Goal: Task Accomplishment & Management: Manage account settings

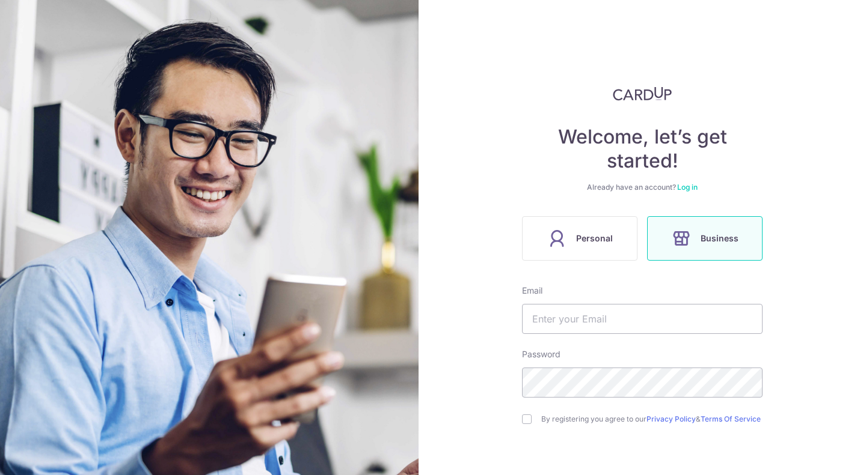
click at [689, 188] on link "Log in" at bounding box center [687, 187] width 20 height 9
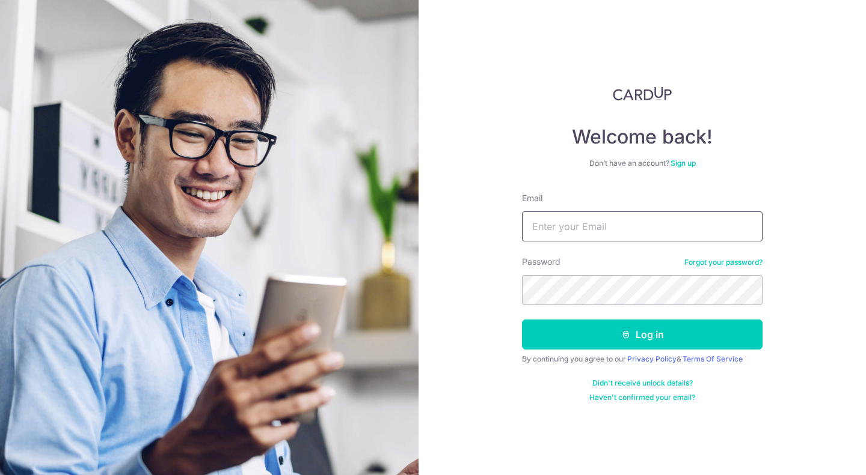
click at [648, 215] on input "Email" at bounding box center [642, 227] width 240 height 30
click at [683, 161] on link "Sign up" at bounding box center [682, 163] width 25 height 9
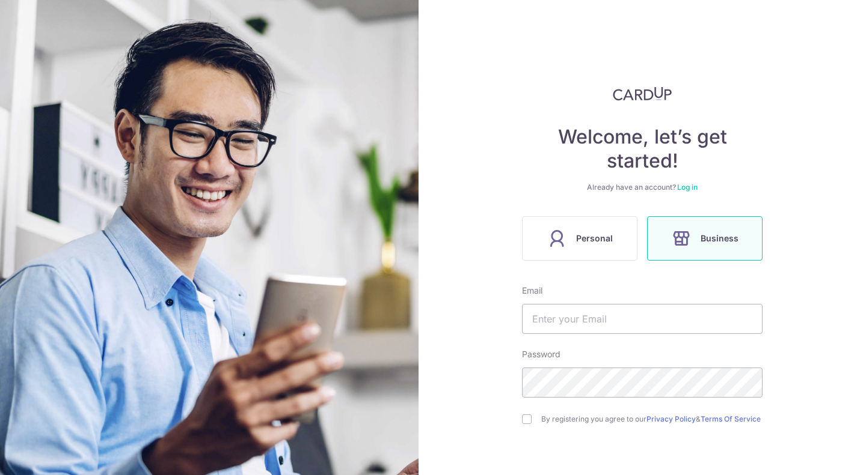
click at [685, 188] on link "Log in" at bounding box center [687, 187] width 20 height 9
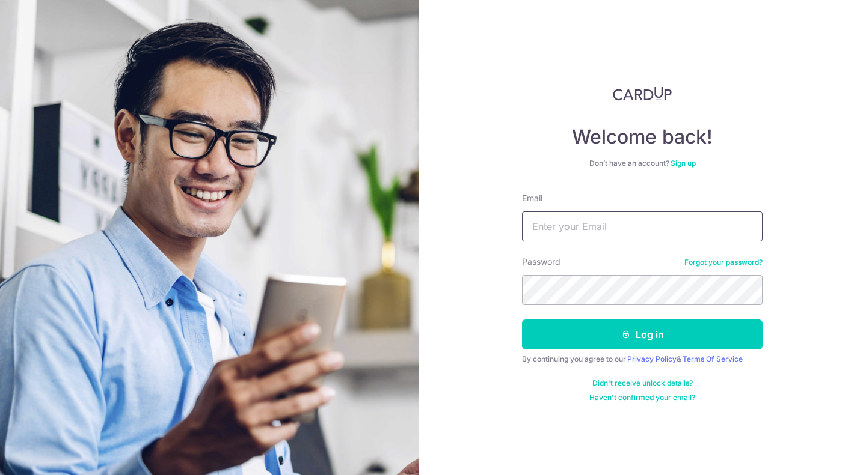
click at [606, 215] on input "Email" at bounding box center [642, 227] width 240 height 30
type input "[EMAIL_ADDRESS][DOMAIN_NAME]"
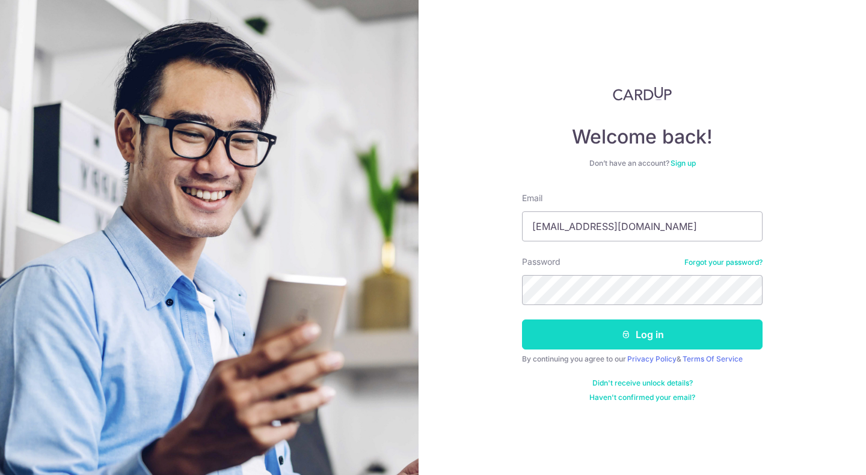
click at [587, 343] on button "Log in" at bounding box center [642, 335] width 240 height 30
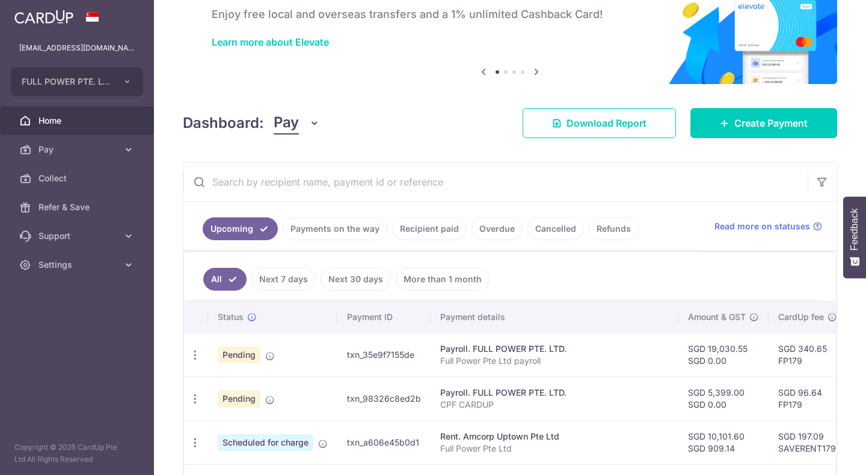
scroll to position [180, 0]
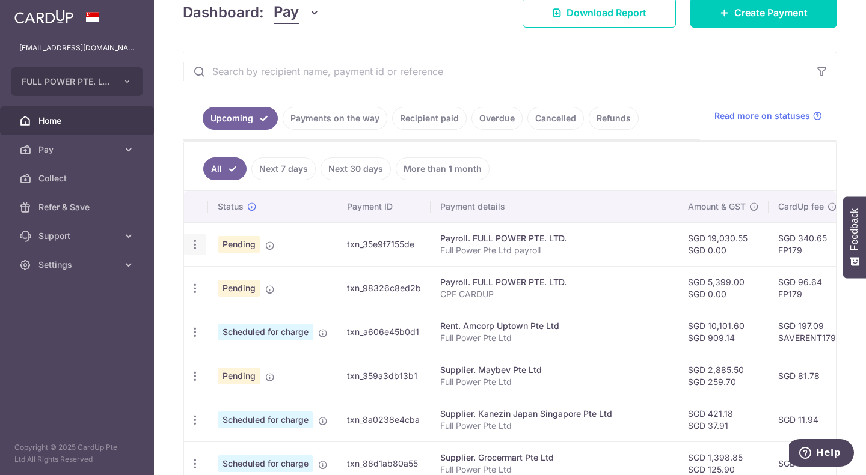
click at [192, 241] on icon "button" at bounding box center [195, 245] width 13 height 13
click at [199, 278] on icon at bounding box center [201, 277] width 14 height 14
radio input "true"
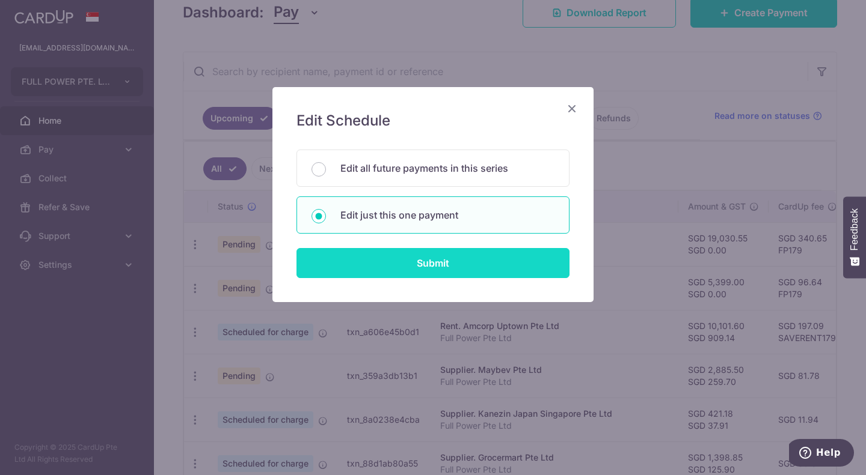
click at [421, 263] on input "Submit" at bounding box center [432, 263] width 273 height 30
radio input "true"
type input "19,030.55"
type input "06/09/2025"
type input "Full Power Pte Ltd payroll"
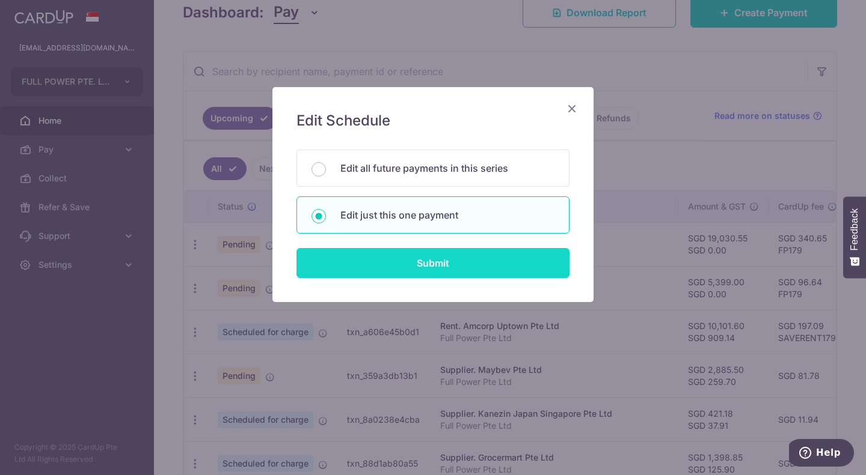
type input "PAYROLLJUL25"
type input "FP179"
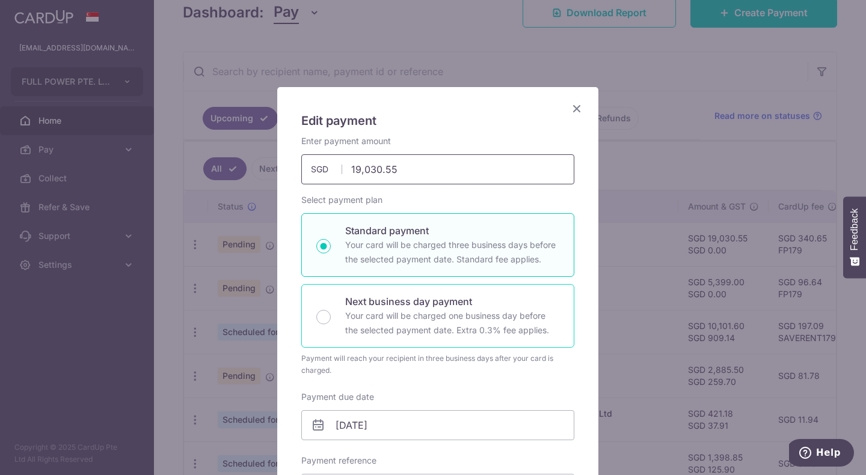
drag, startPoint x: 417, startPoint y: 177, endPoint x: 383, endPoint y: 292, distance: 120.2
click at [313, 159] on input "19,030.55" at bounding box center [437, 169] width 273 height 30
drag, startPoint x: 408, startPoint y: 169, endPoint x: 338, endPoint y: 152, distance: 71.7
click at [338, 152] on div "Enter payment amount 19,030.55 19030.55 SGD To change the payment amount, pleas…" at bounding box center [437, 159] width 273 height 49
paste input "$25,377.21"
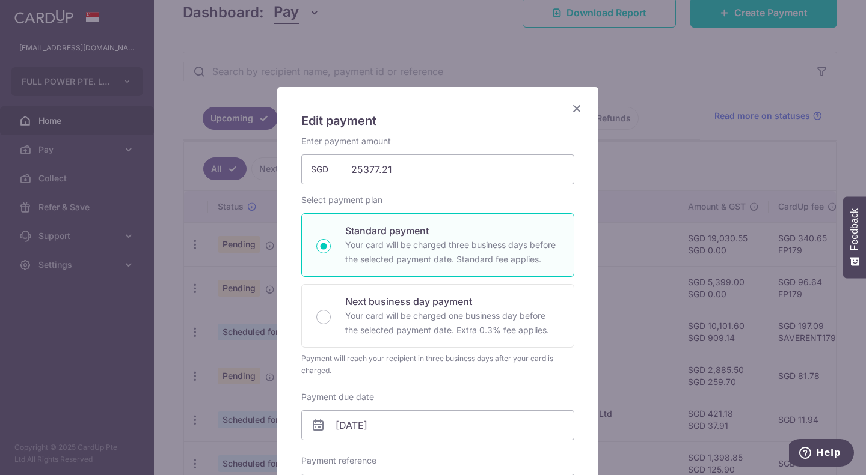
type input "25,377.21"
click at [451, 148] on div "Enter payment amount 25,377.21 25377.21 SGD To change the payment amount, pleas…" at bounding box center [437, 159] width 273 height 49
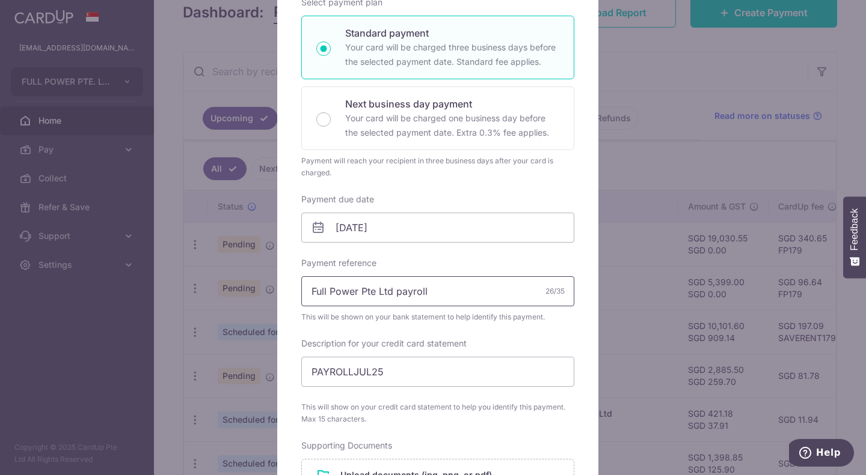
scroll to position [240, 0]
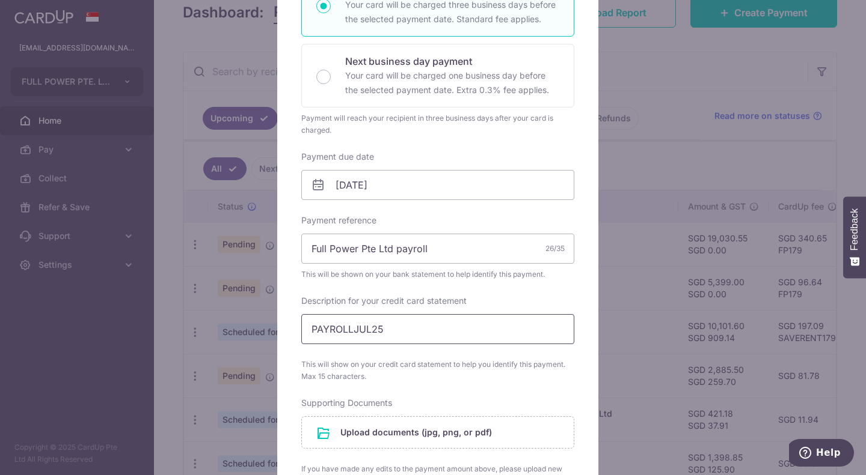
drag, startPoint x: 397, startPoint y: 326, endPoint x: 349, endPoint y: 325, distance: 48.7
click at [349, 325] on input "PAYROLLJUL25" at bounding box center [437, 329] width 273 height 30
type input "PAYROLL AUG25"
click at [459, 393] on div "Enter payment amount 25,377.21 25377.21 SGD To change the payment amount, pleas…" at bounding box center [437, 257] width 273 height 725
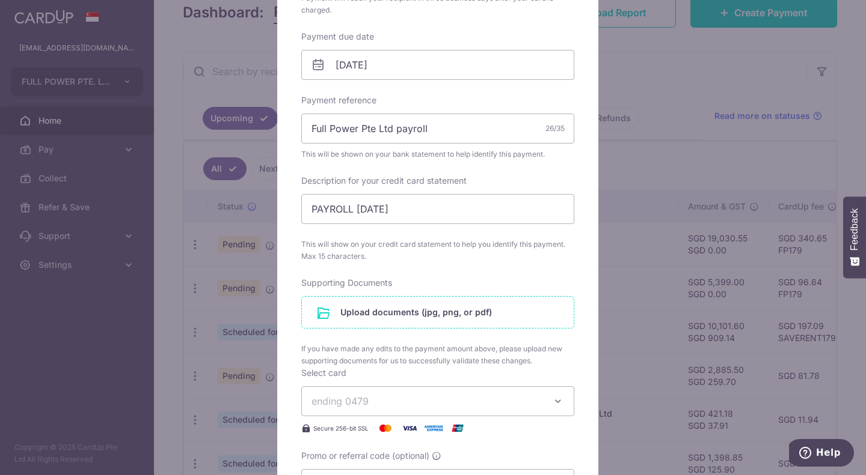
click at [400, 312] on input "file" at bounding box center [438, 312] width 272 height 31
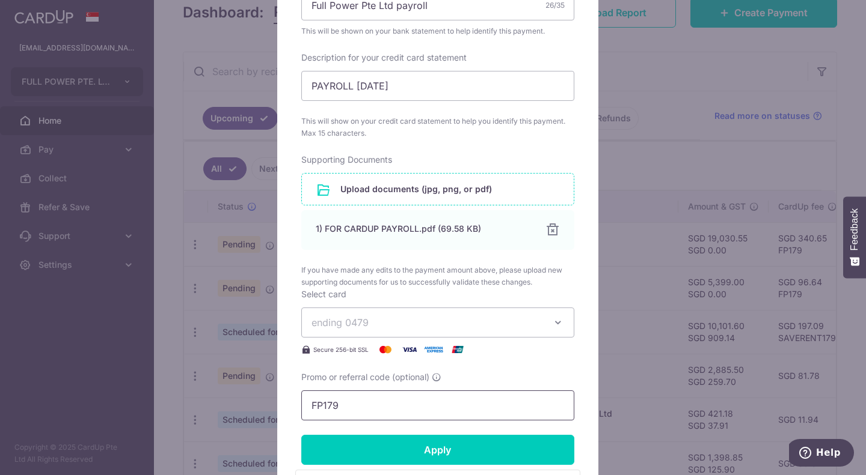
scroll to position [483, 0]
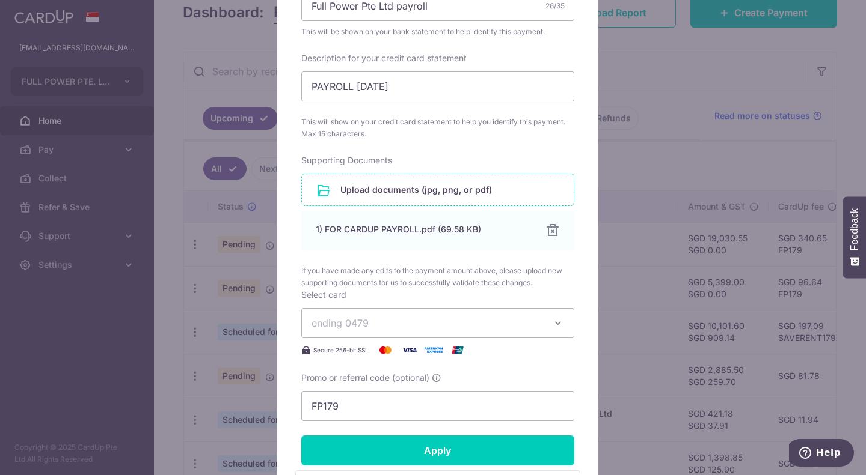
click at [388, 190] on input "file" at bounding box center [438, 189] width 272 height 31
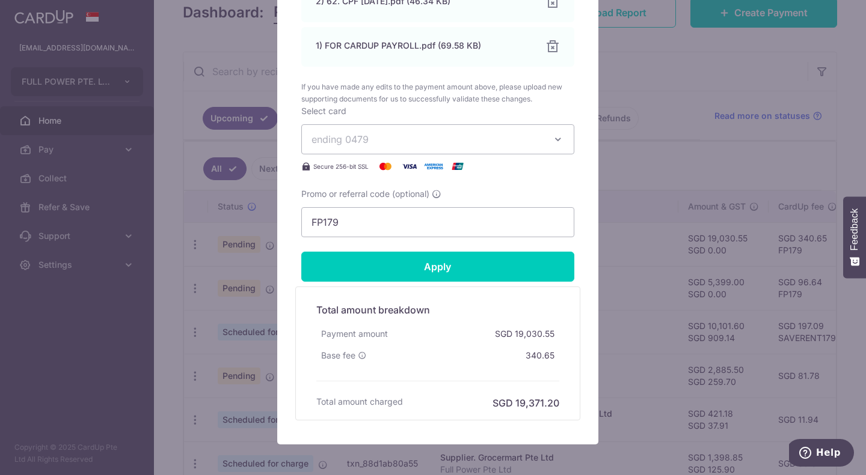
scroll to position [724, 0]
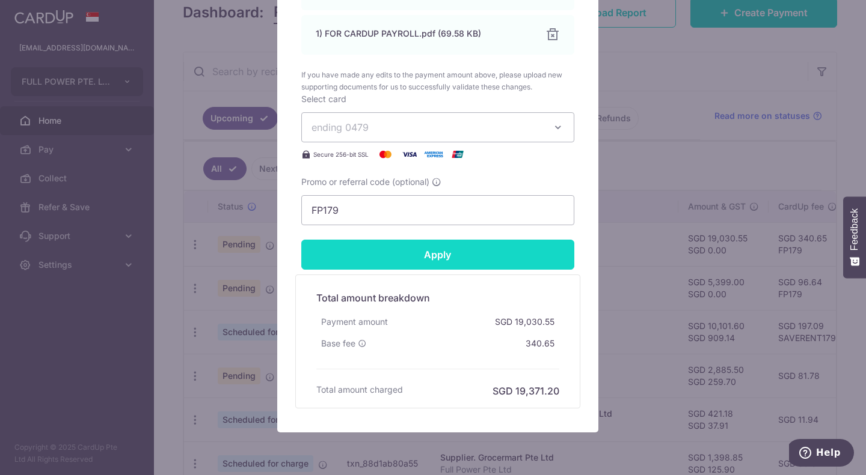
click at [413, 261] on input "Apply" at bounding box center [437, 255] width 273 height 30
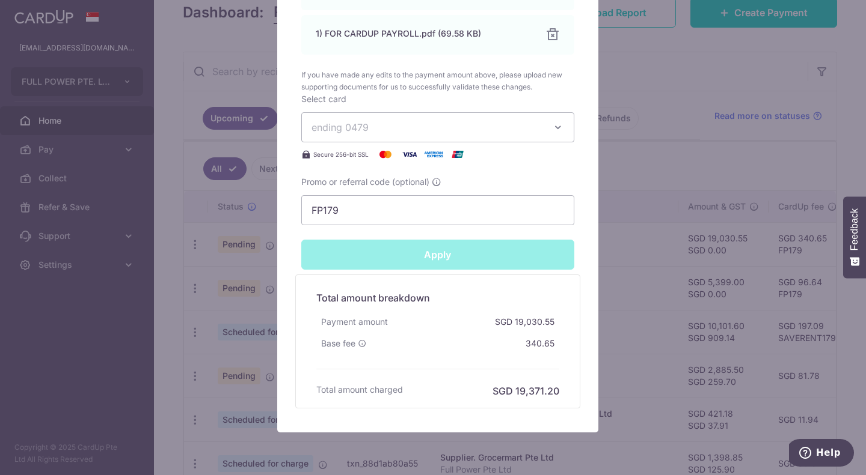
type input "Successfully Applied"
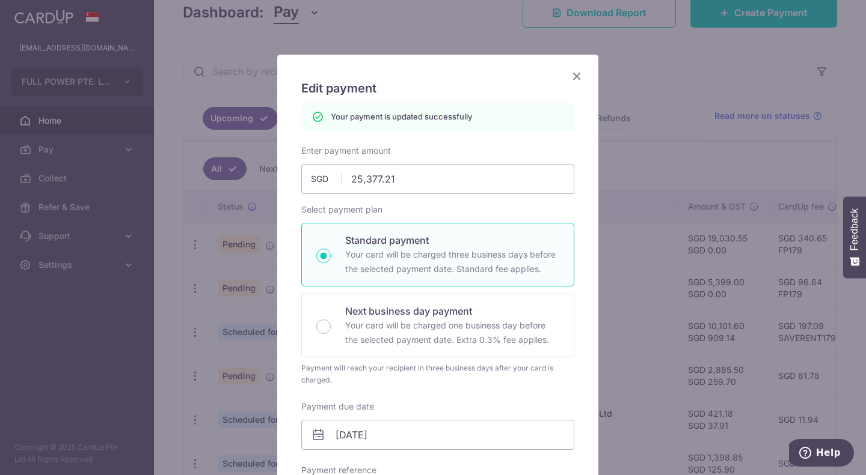
scroll to position [0, 0]
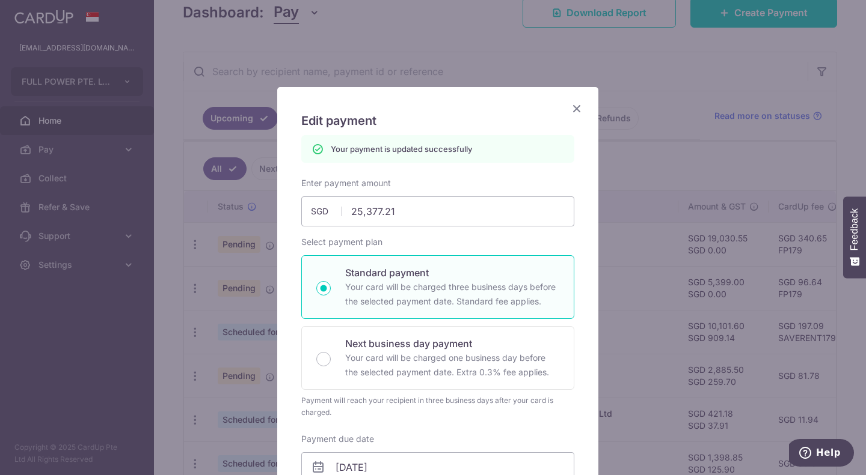
click at [570, 108] on icon "Close" at bounding box center [576, 108] width 14 height 15
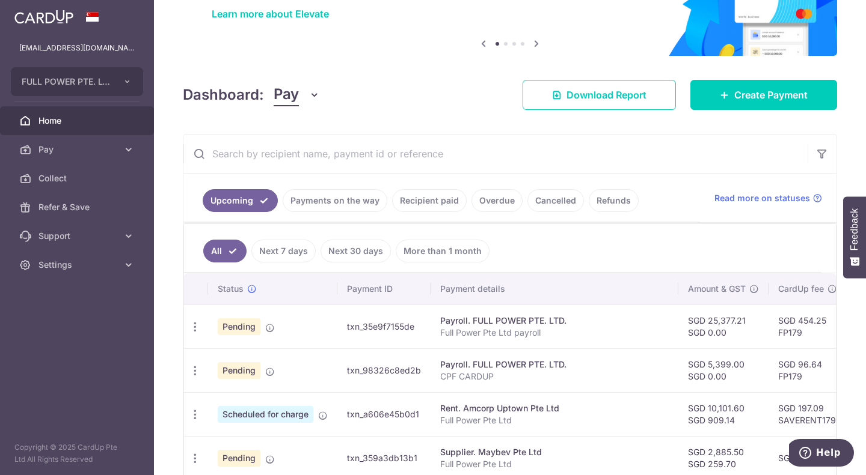
scroll to position [120, 0]
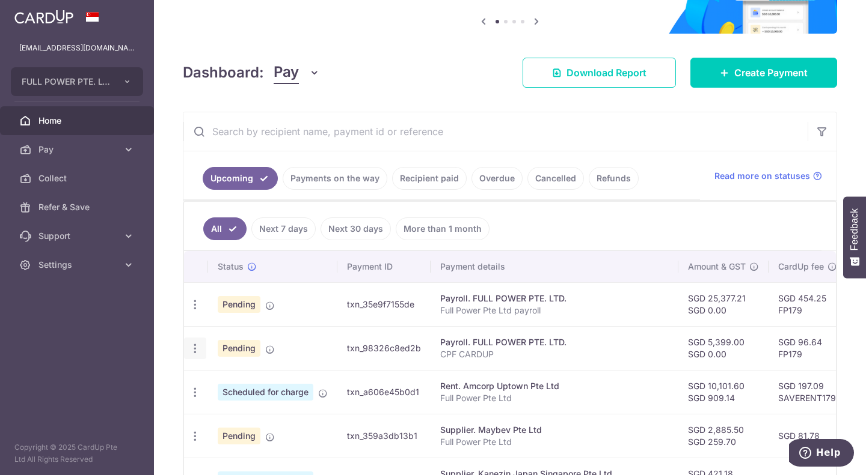
click at [195, 311] on icon "button" at bounding box center [195, 305] width 13 height 13
click at [239, 377] on span "Update payment" at bounding box center [259, 381] width 82 height 14
radio input "true"
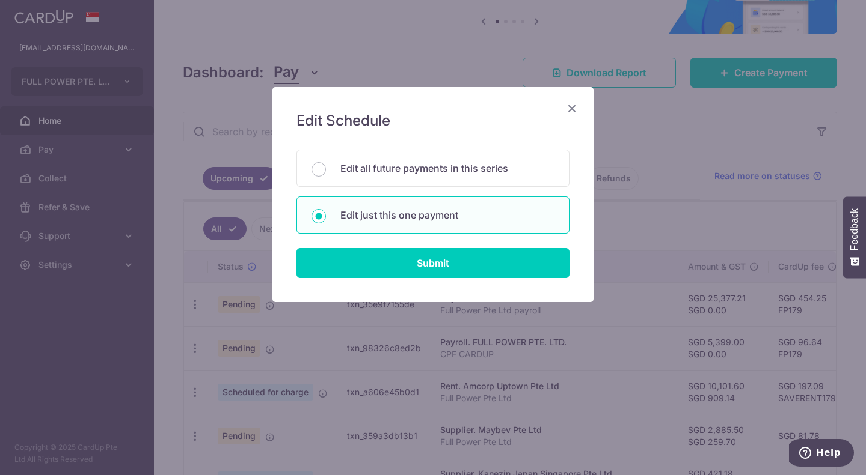
click at [577, 100] on div "Edit Schedule You will be editing all 25 payments to FULL POWER PTE. LTD. sched…" at bounding box center [432, 194] width 321 height 215
click at [576, 100] on div "Edit Schedule You will be editing all 25 payments to FULL POWER PTE. LTD. sched…" at bounding box center [432, 194] width 321 height 215
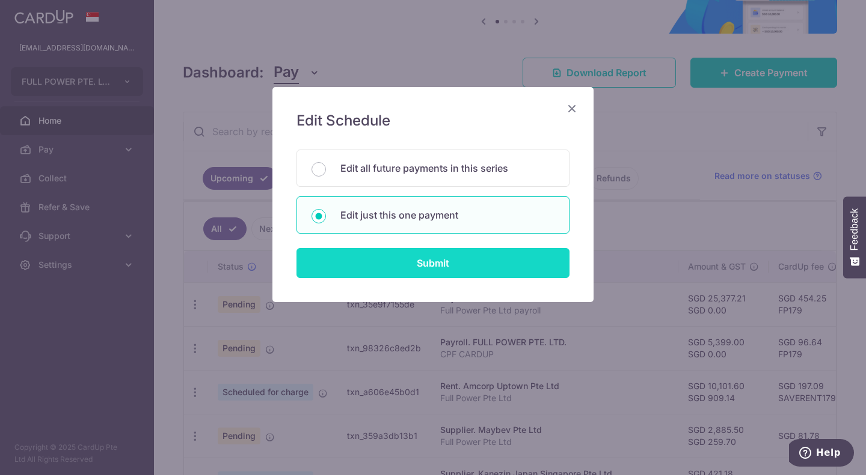
click at [395, 260] on input "Submit" at bounding box center [432, 263] width 273 height 30
radio input "true"
type input "5,399.00"
type input "07/09/2025"
type input "CPF CARDUP"
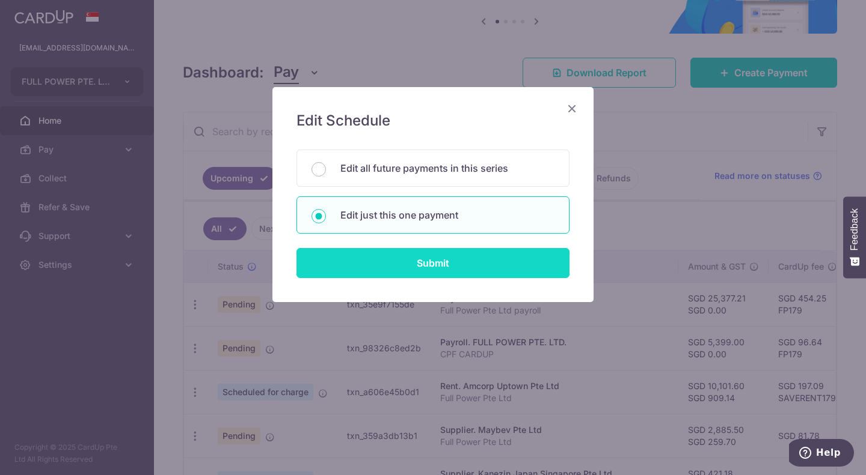
type input "CPF JUL25"
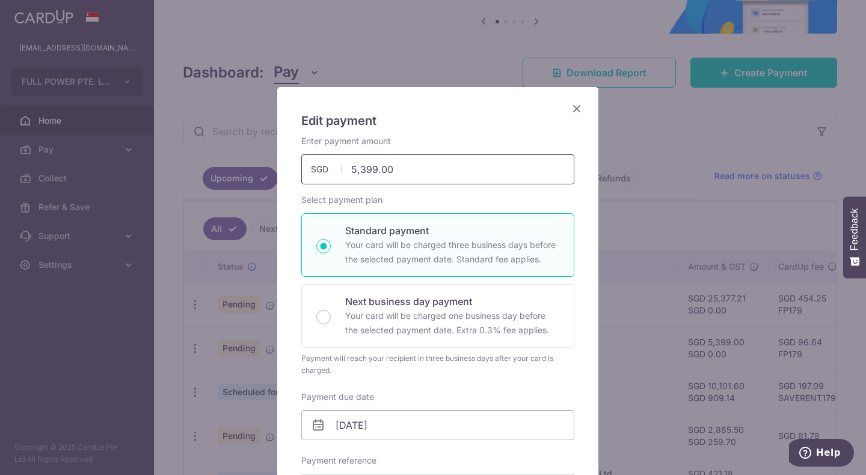
drag, startPoint x: 400, startPoint y: 169, endPoint x: 313, endPoint y: 160, distance: 87.0
click at [313, 160] on input "5,399.00" at bounding box center [437, 169] width 273 height 30
type input "6022"
type input "FP179"
type input "6,022.00"
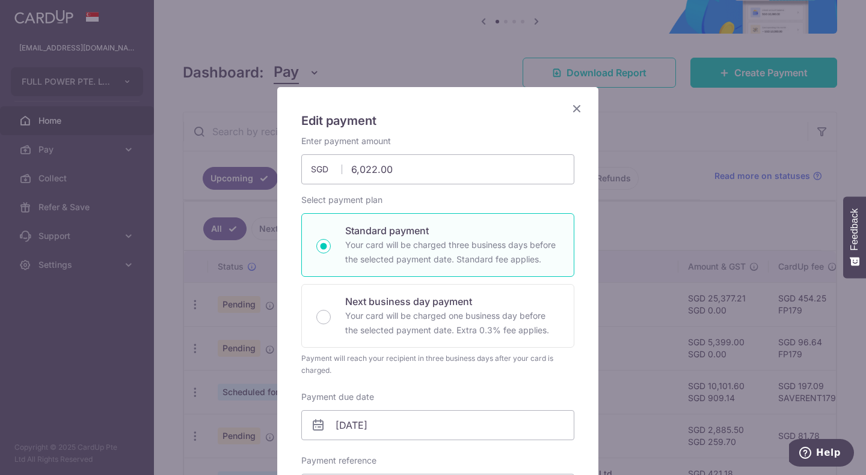
click at [423, 148] on div "Enter payment amount 6,022.00 6022.00 SGD To change the payment amount, please …" at bounding box center [437, 159] width 273 height 49
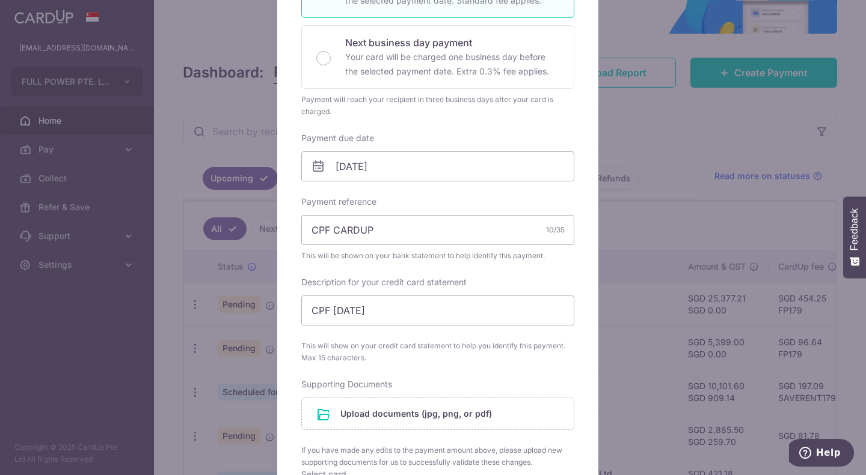
scroll to position [301, 0]
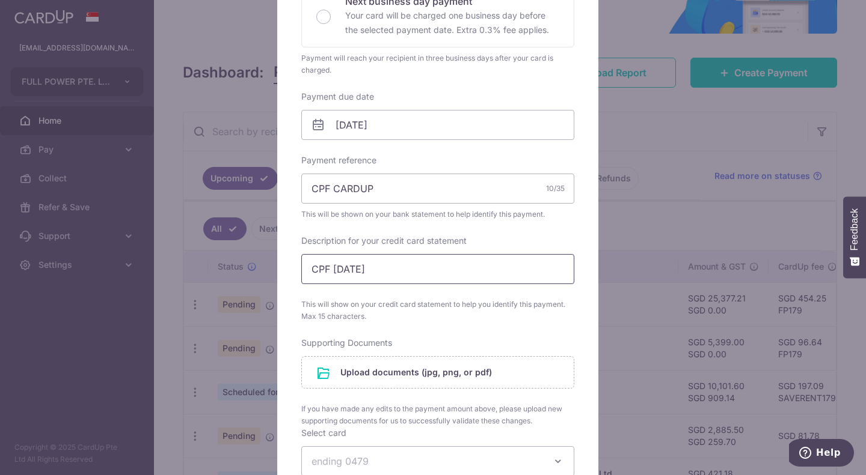
drag, startPoint x: 364, startPoint y: 262, endPoint x: 329, endPoint y: 276, distance: 37.7
click at [329, 276] on input "CPF JUL25" at bounding box center [437, 269] width 273 height 30
type input "CPF AUG25"
click at [453, 341] on div "Supporting Documents Notice of Assessment Giro Payment Plan To change document …" at bounding box center [437, 382] width 273 height 90
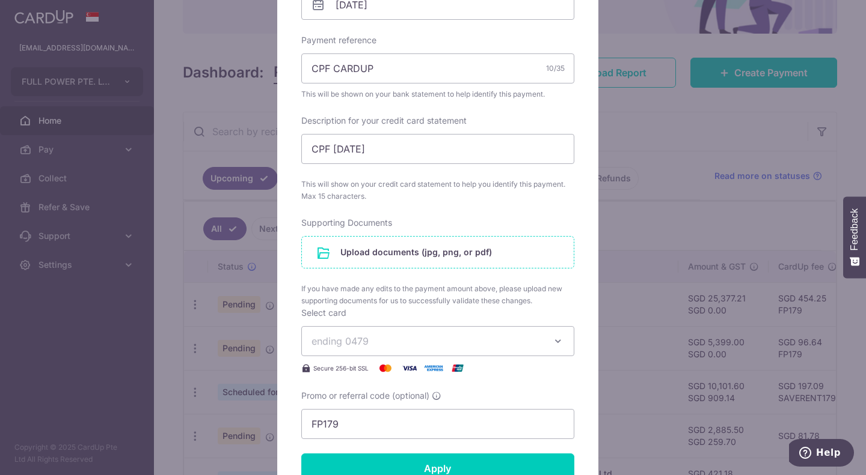
click at [429, 254] on input "file" at bounding box center [438, 252] width 272 height 31
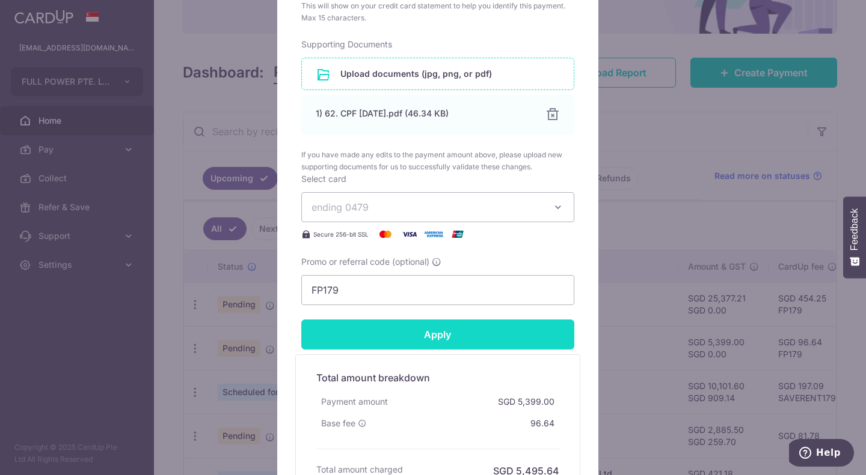
scroll to position [601, 0]
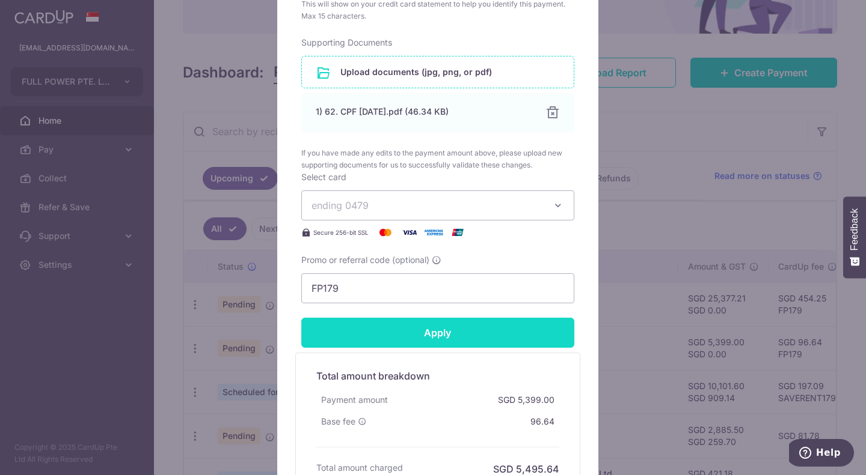
click at [431, 341] on input "Apply" at bounding box center [437, 333] width 273 height 30
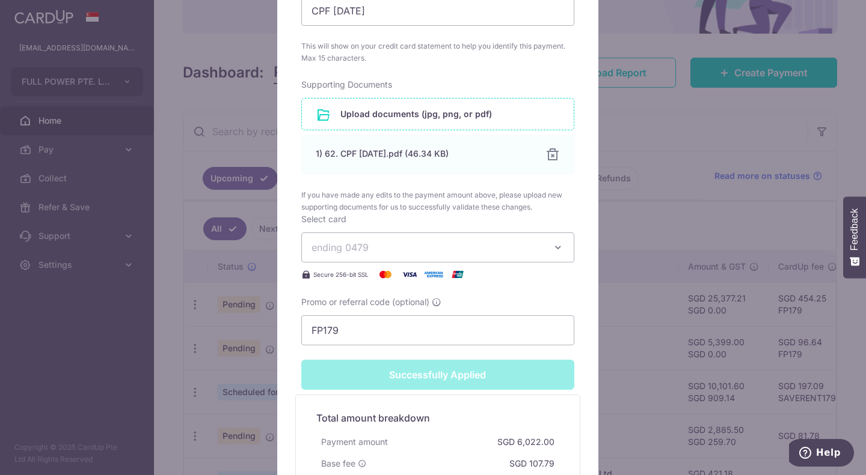
type input "Successfully Applied"
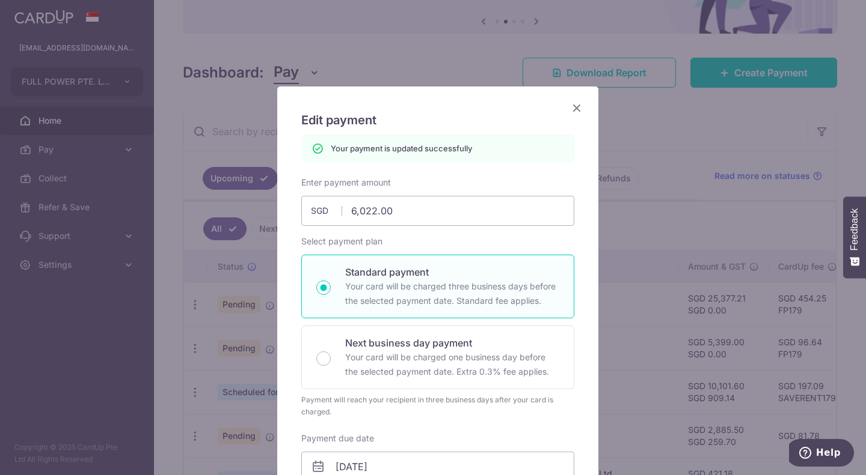
scroll to position [0, 0]
click at [570, 106] on icon "Close" at bounding box center [576, 108] width 14 height 15
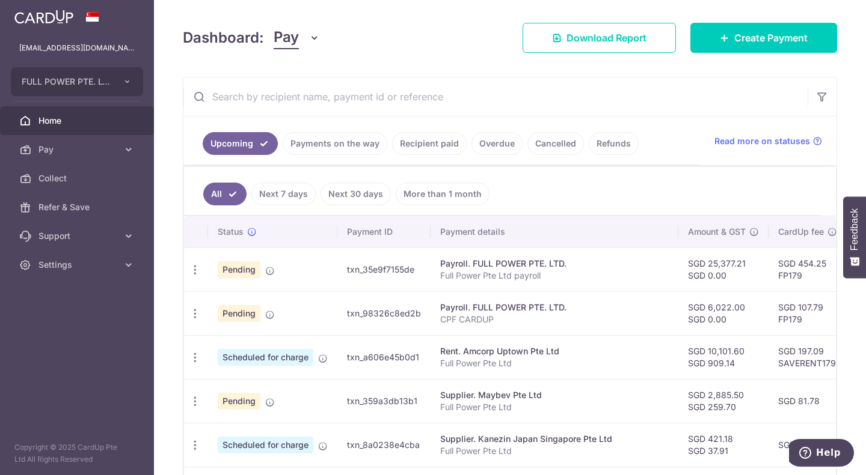
scroll to position [240, 0]
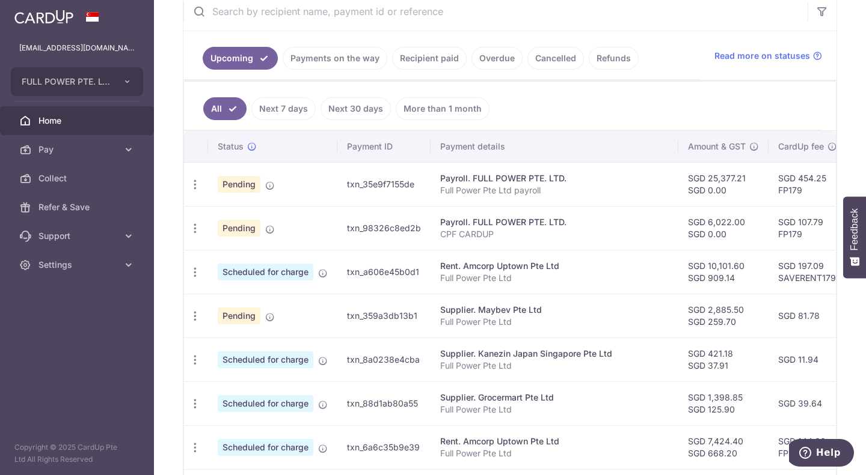
click at [433, 58] on link "Recipient paid" at bounding box center [429, 58] width 75 height 23
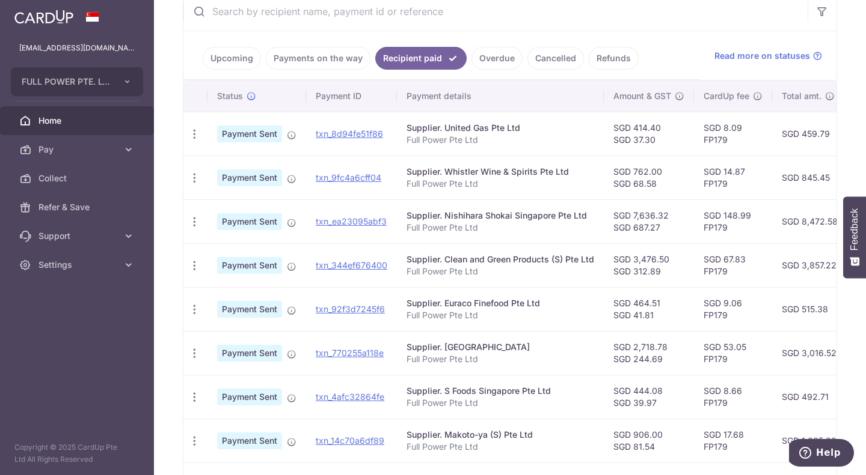
scroll to position [409, 0]
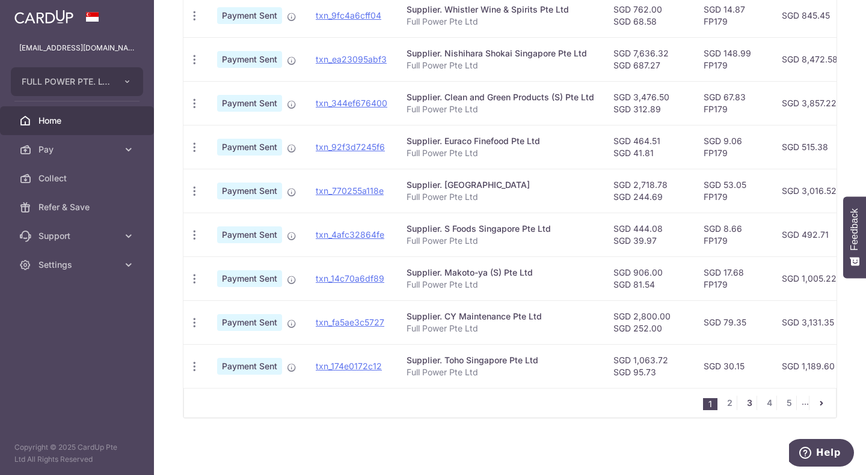
click at [742, 406] on link "3" at bounding box center [749, 403] width 14 height 14
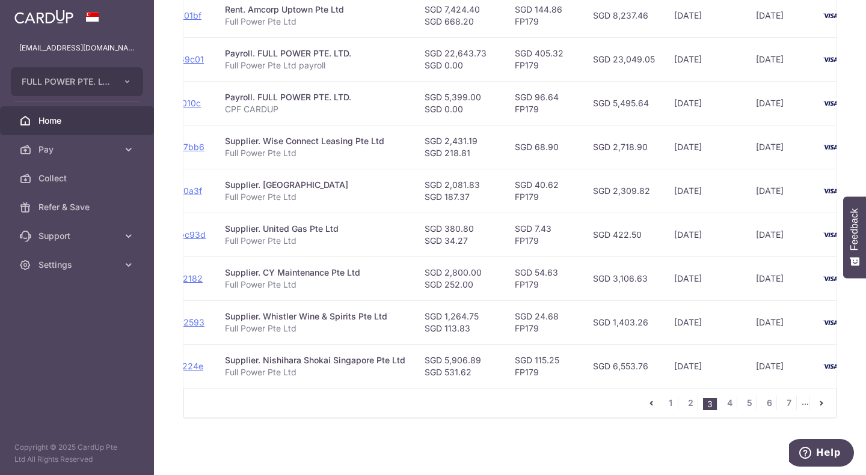
scroll to position [0, 185]
click at [722, 406] on link "4" at bounding box center [729, 403] width 14 height 14
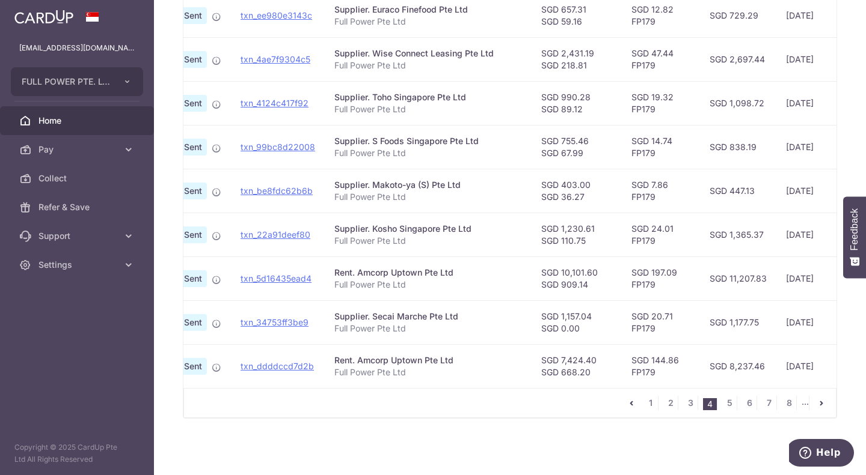
scroll to position [409, 0]
click at [727, 403] on link "5" at bounding box center [729, 403] width 14 height 14
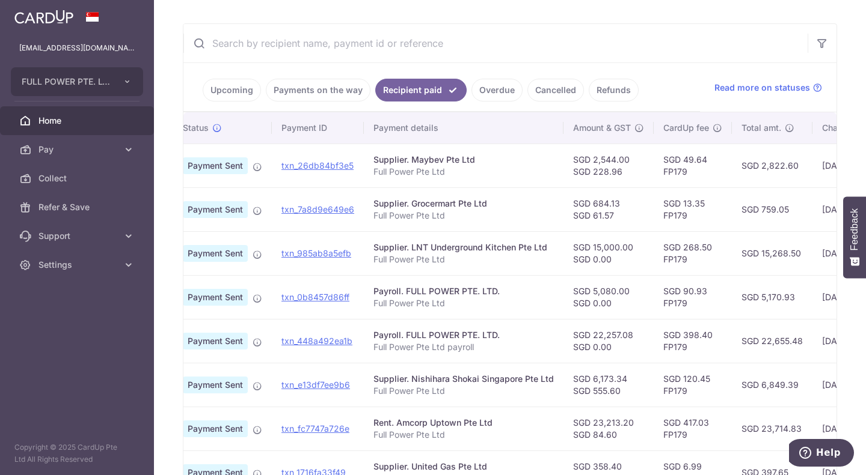
scroll to position [382, 0]
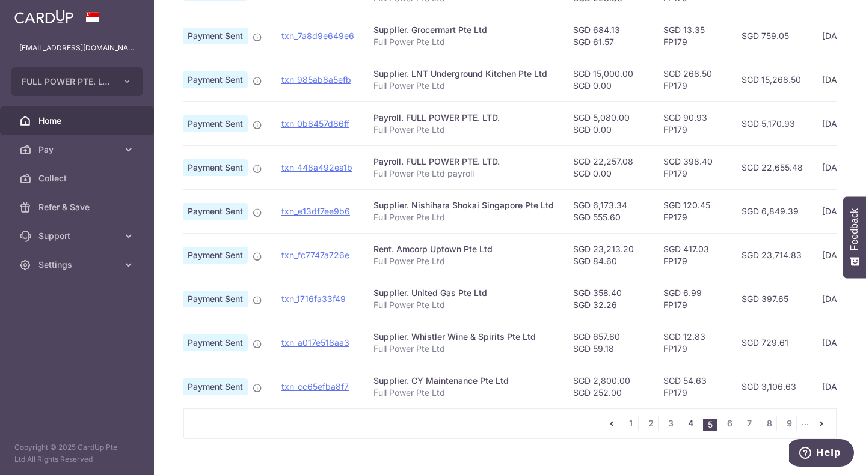
click at [686, 431] on link "4" at bounding box center [690, 424] width 14 height 14
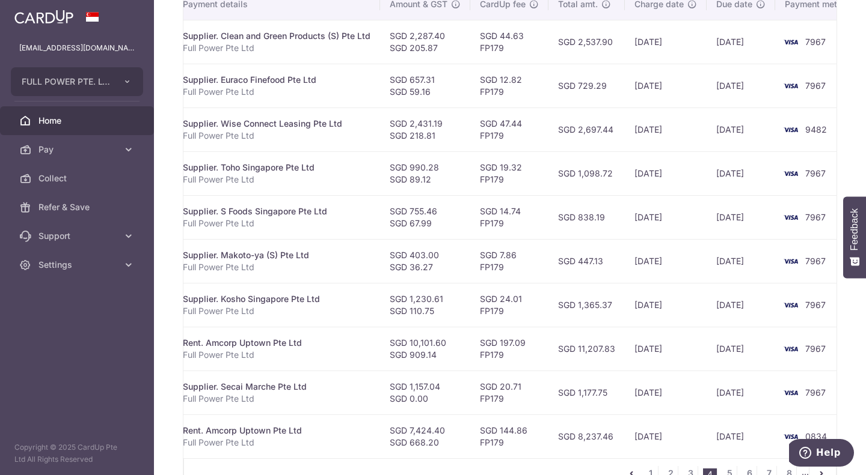
scroll to position [409, 0]
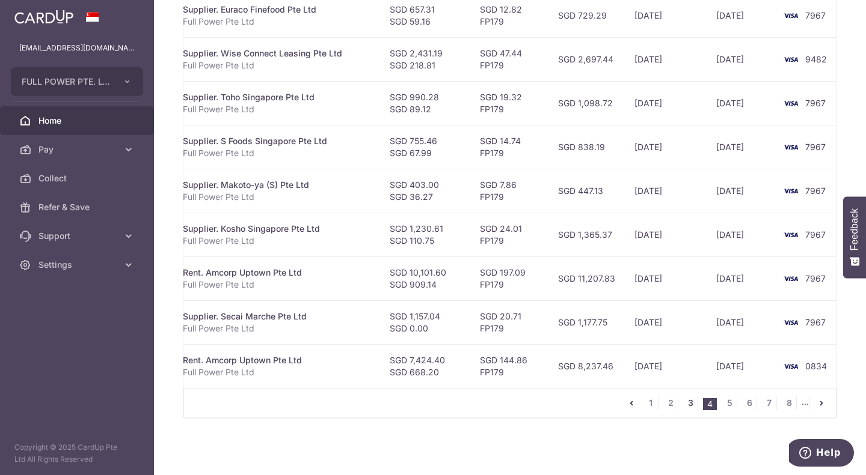
click at [683, 403] on link "3" at bounding box center [690, 403] width 14 height 14
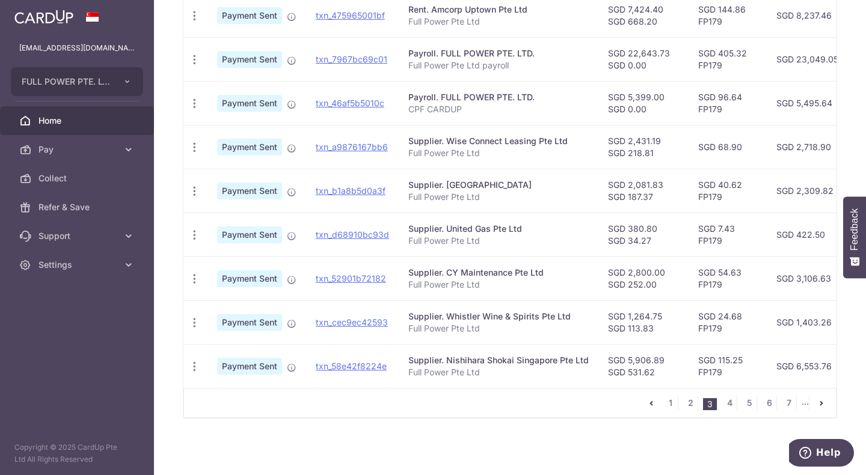
drag, startPoint x: 607, startPoint y: 179, endPoint x: 650, endPoint y: 193, distance: 45.6
click at [650, 193] on td "SGD 2,081.83 SGD 187.37" at bounding box center [643, 191] width 90 height 44
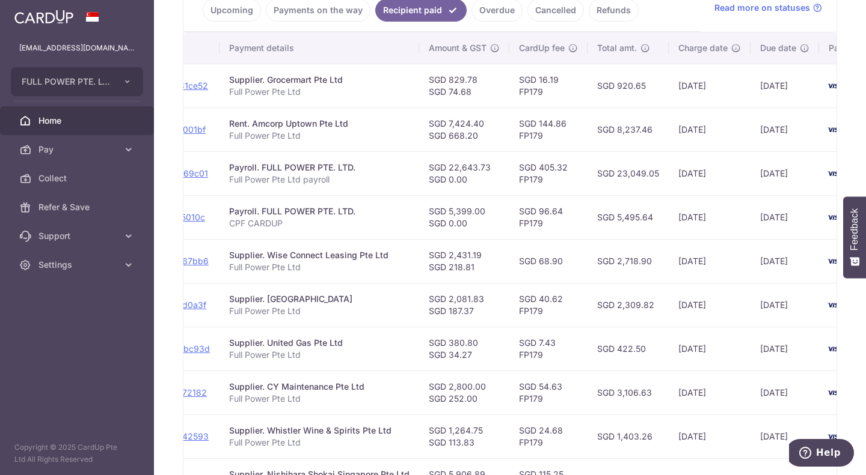
scroll to position [0, 180]
click at [122, 86] on button "FULL POWER PTE. LTD." at bounding box center [77, 81] width 132 height 29
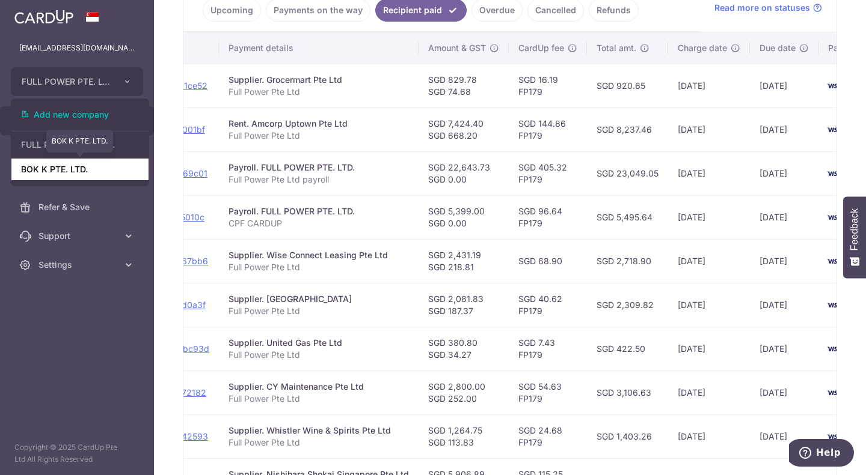
click at [93, 168] on link "BOK K PTE. LTD." at bounding box center [79, 170] width 137 height 22
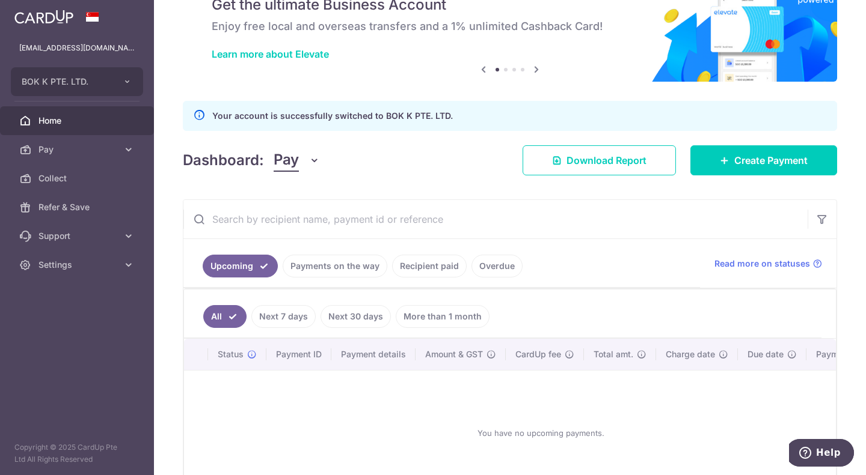
scroll to position [143, 0]
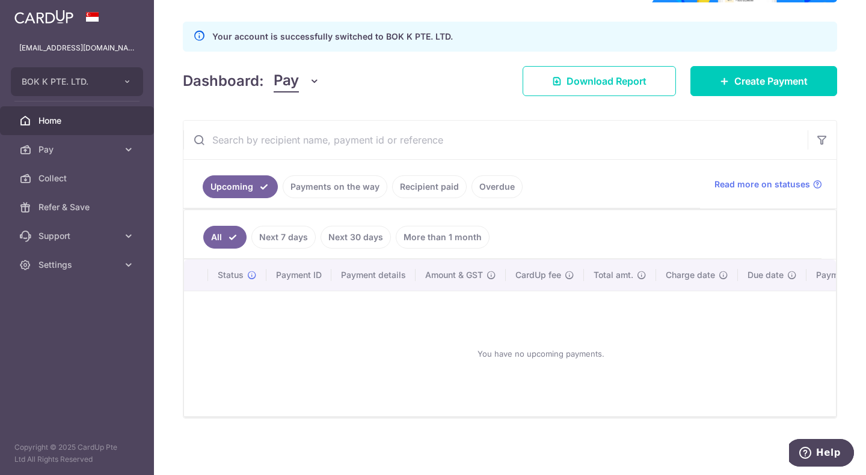
click at [425, 185] on link "Recipient paid" at bounding box center [429, 187] width 75 height 23
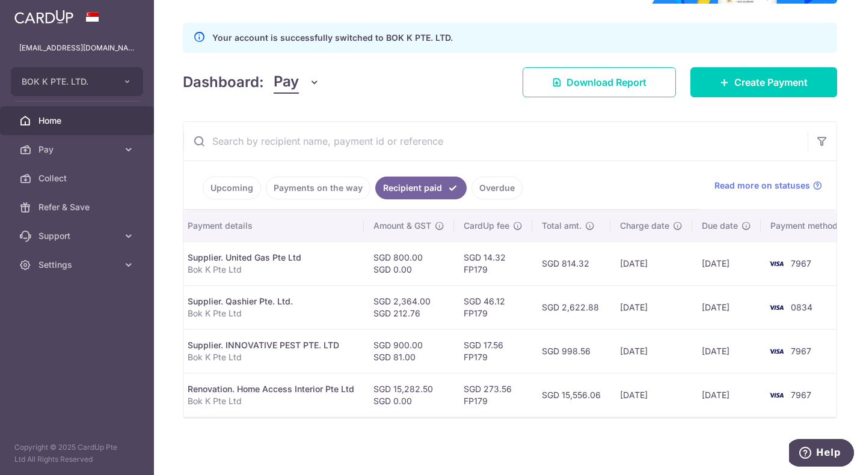
scroll to position [0, 221]
click at [124, 77] on icon "button" at bounding box center [128, 82] width 10 height 10
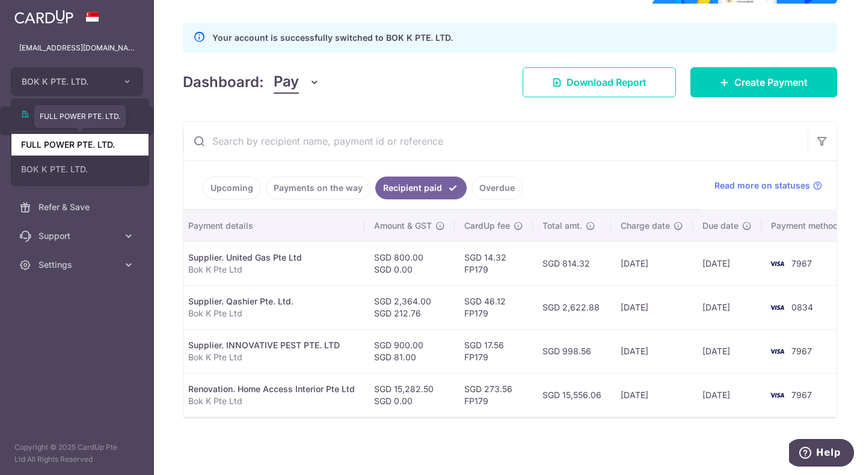
click at [104, 145] on link "FULL POWER PTE. LTD." at bounding box center [79, 145] width 137 height 22
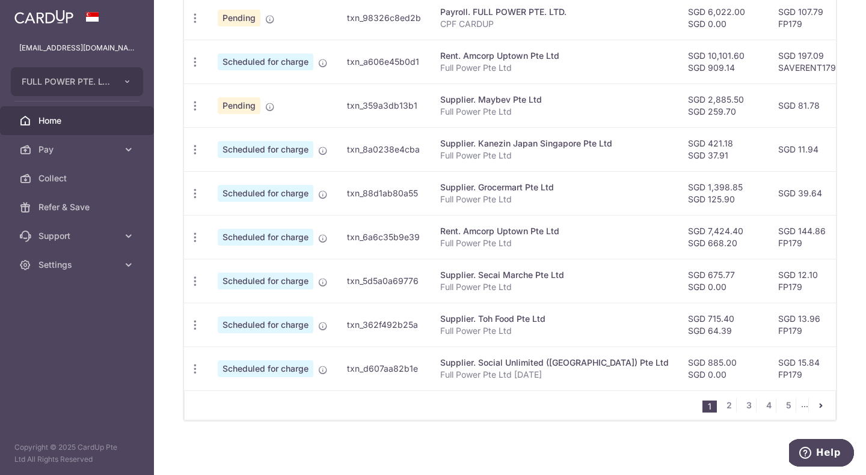
scroll to position [481, 0]
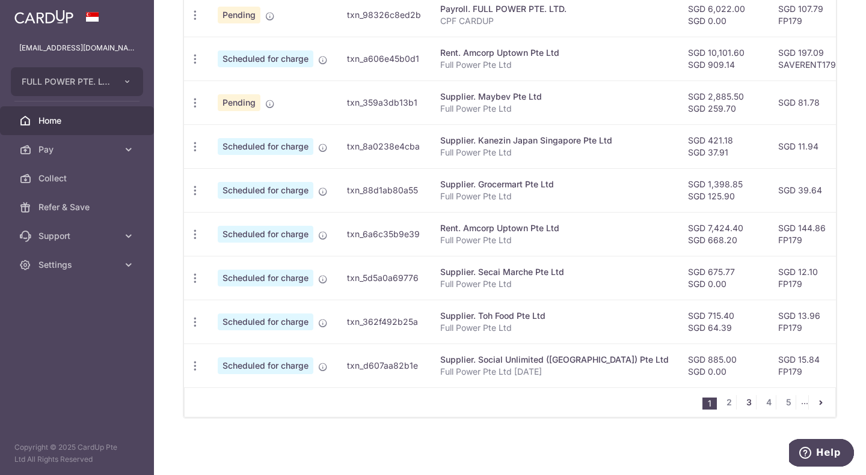
click at [741, 409] on link "3" at bounding box center [748, 402] width 14 height 14
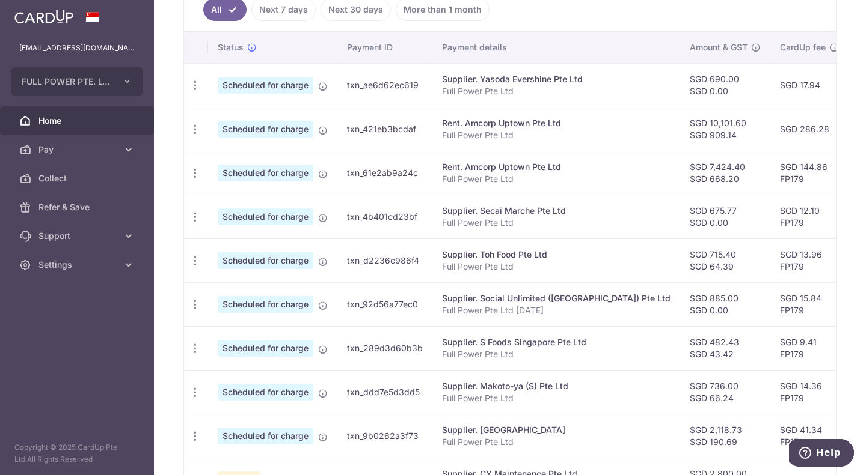
scroll to position [245, 0]
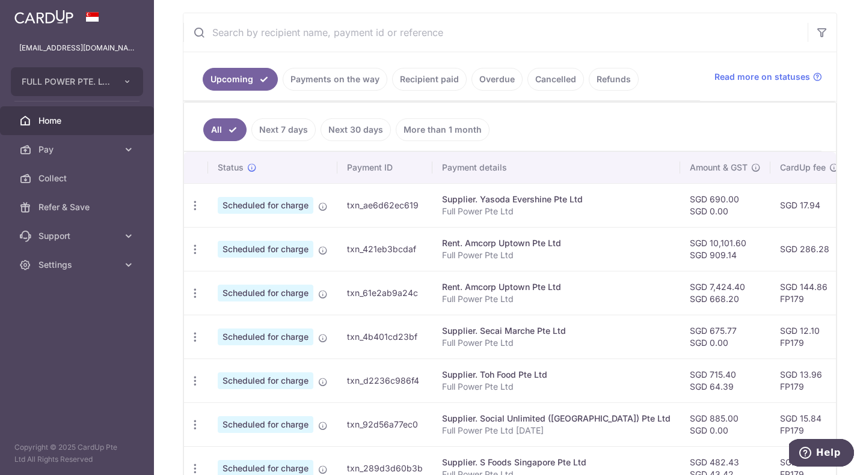
click at [306, 26] on input "text" at bounding box center [495, 32] width 624 height 38
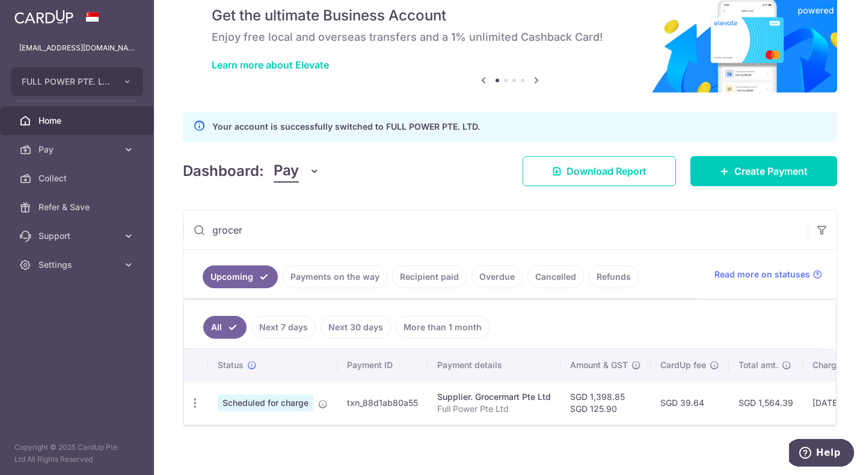
scroll to position [61, 0]
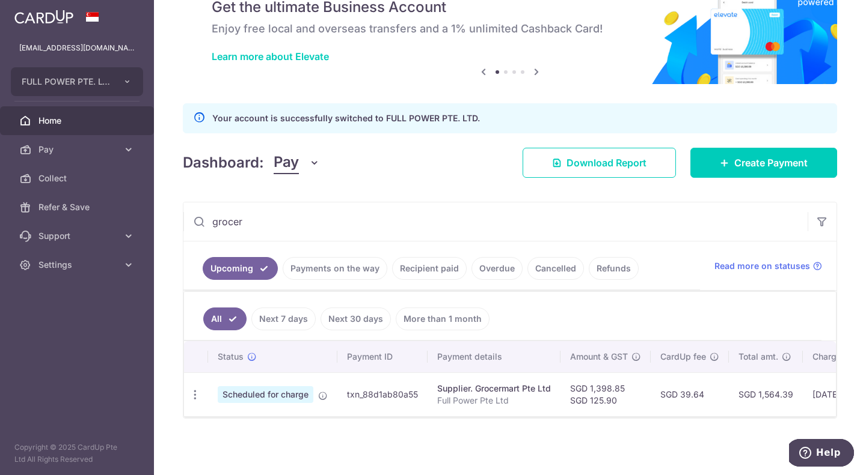
click at [432, 260] on link "Recipient paid" at bounding box center [429, 268] width 75 height 23
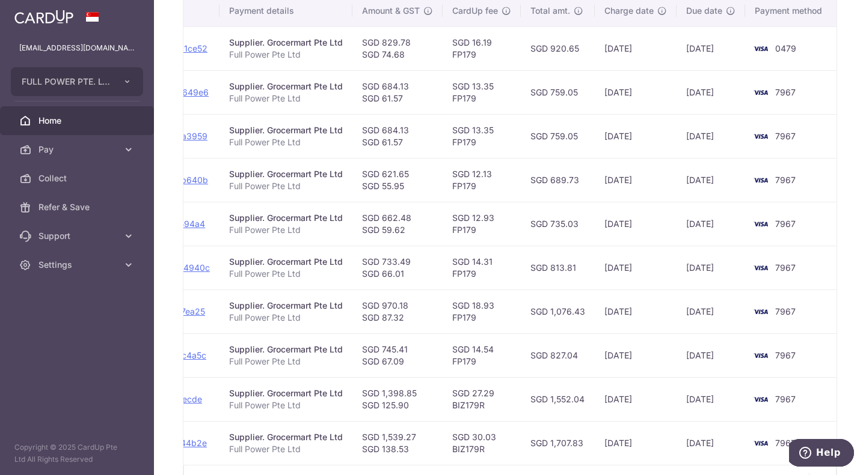
scroll to position [302, 0]
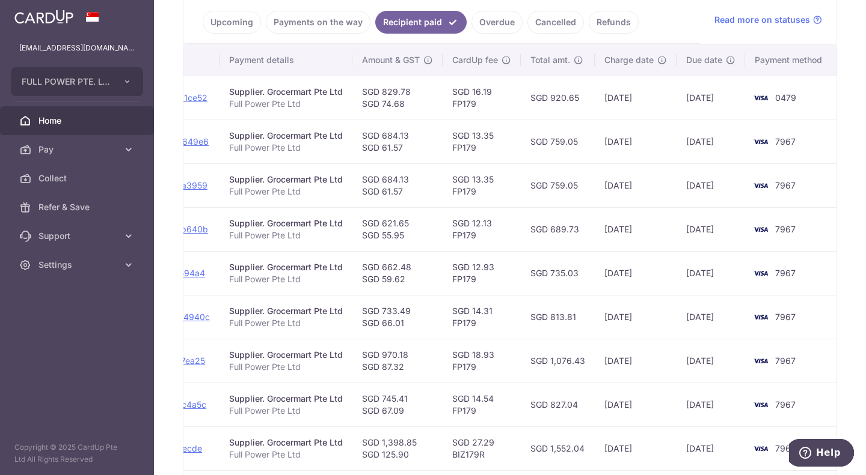
click at [275, 101] on p "Full Power Pte Ltd" at bounding box center [286, 104] width 114 height 12
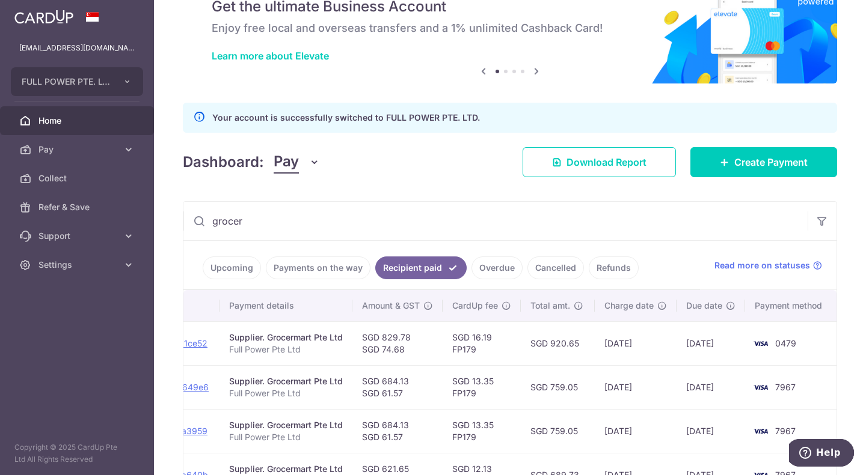
scroll to position [120, 0]
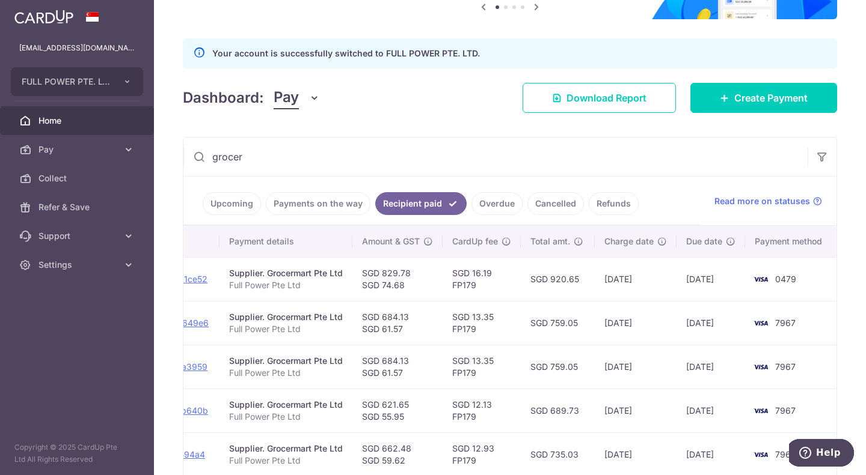
drag, startPoint x: 260, startPoint y: 152, endPoint x: 182, endPoint y: 151, distance: 77.5
click at [182, 151] on div "× Pause Schedule Pause all future payments in this series Pause just this one p…" at bounding box center [510, 237] width 712 height 475
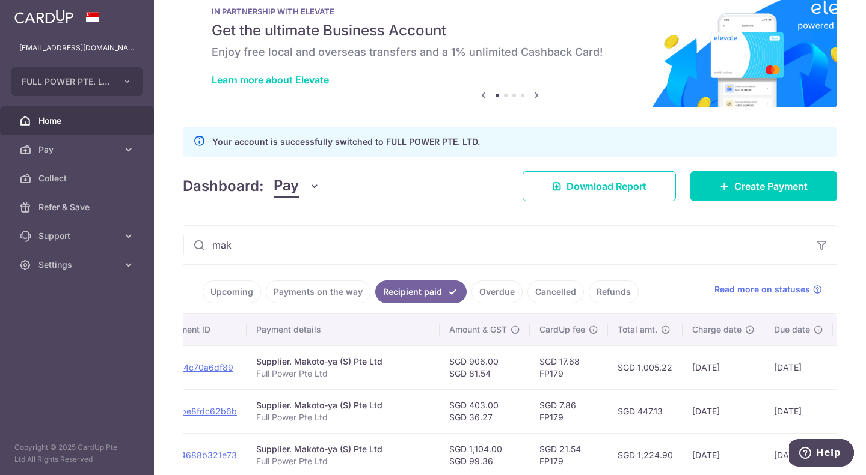
scroll to position [17, 0]
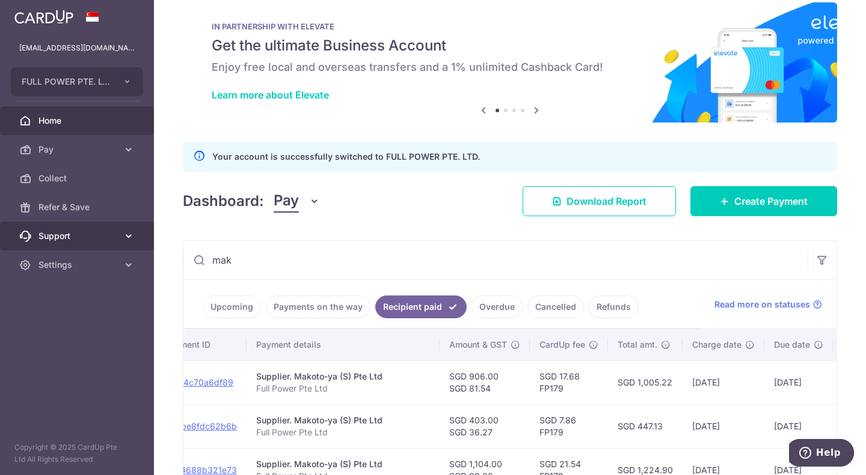
drag, startPoint x: 272, startPoint y: 251, endPoint x: 148, endPoint y: 249, distance: 124.4
click at [148, 249] on main "admin@zenryoku.sg FULL POWER PTE. LTD. Add new company FULL POWER PTE. LTD. BOK…" at bounding box center [433, 237] width 866 height 475
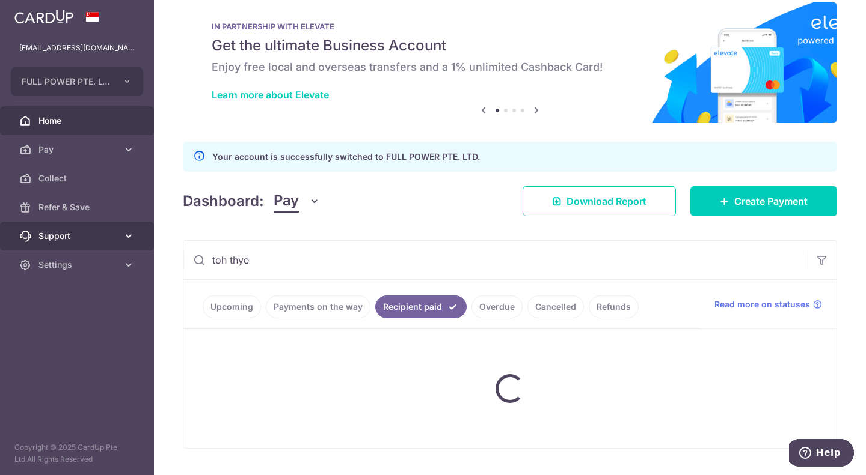
type input "toh thye"
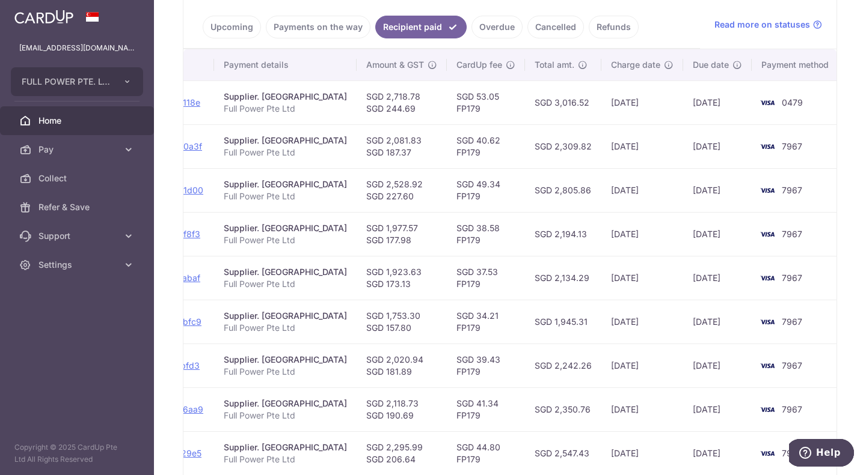
scroll to position [257, 0]
